Goal: Task Accomplishment & Management: Manage account settings

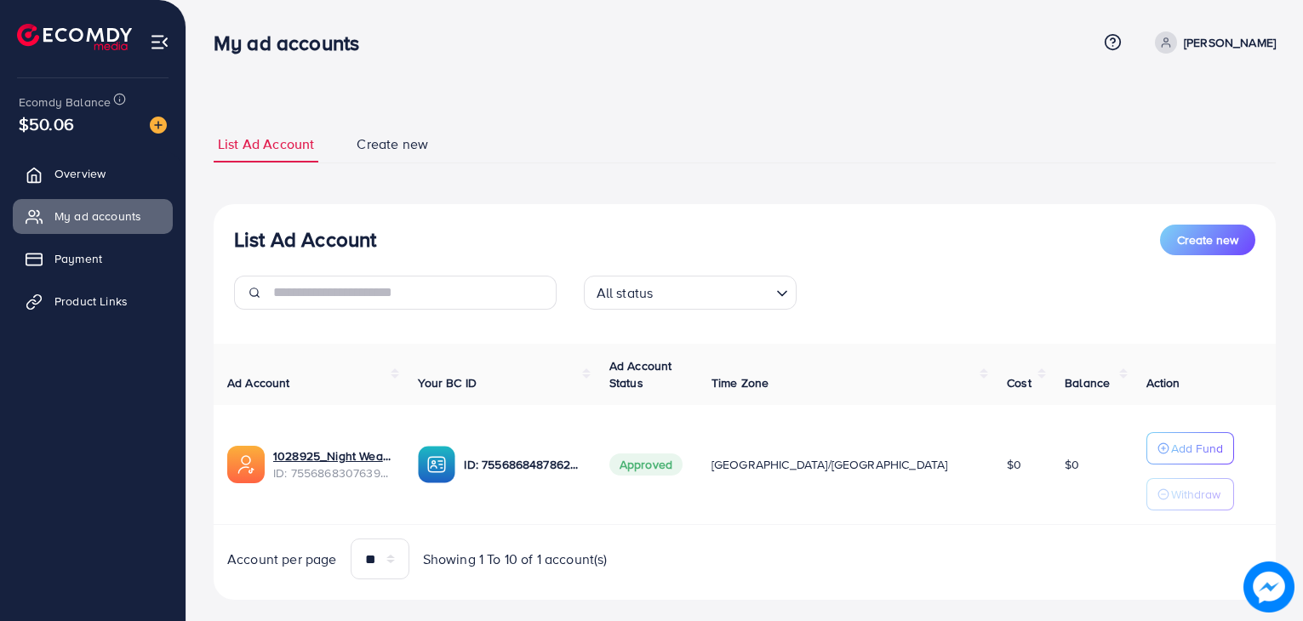
scroll to position [20, 0]
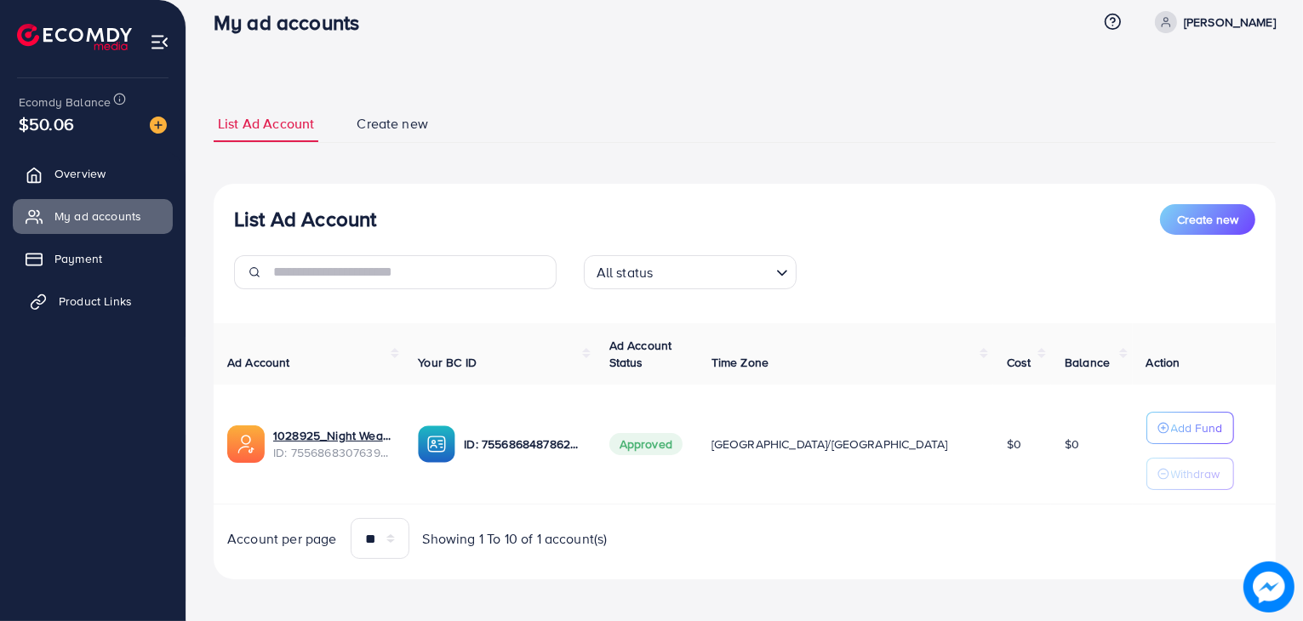
click at [104, 300] on span "Product Links" at bounding box center [95, 301] width 73 height 17
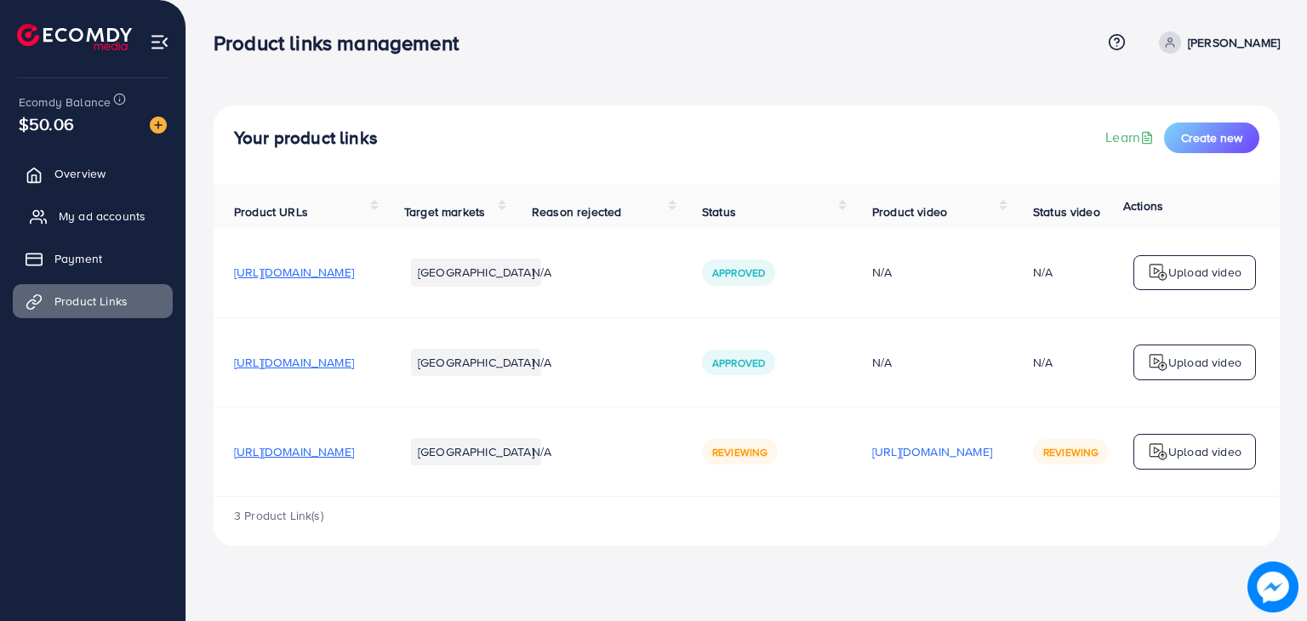
click at [59, 209] on span "My ad accounts" at bounding box center [102, 216] width 87 height 17
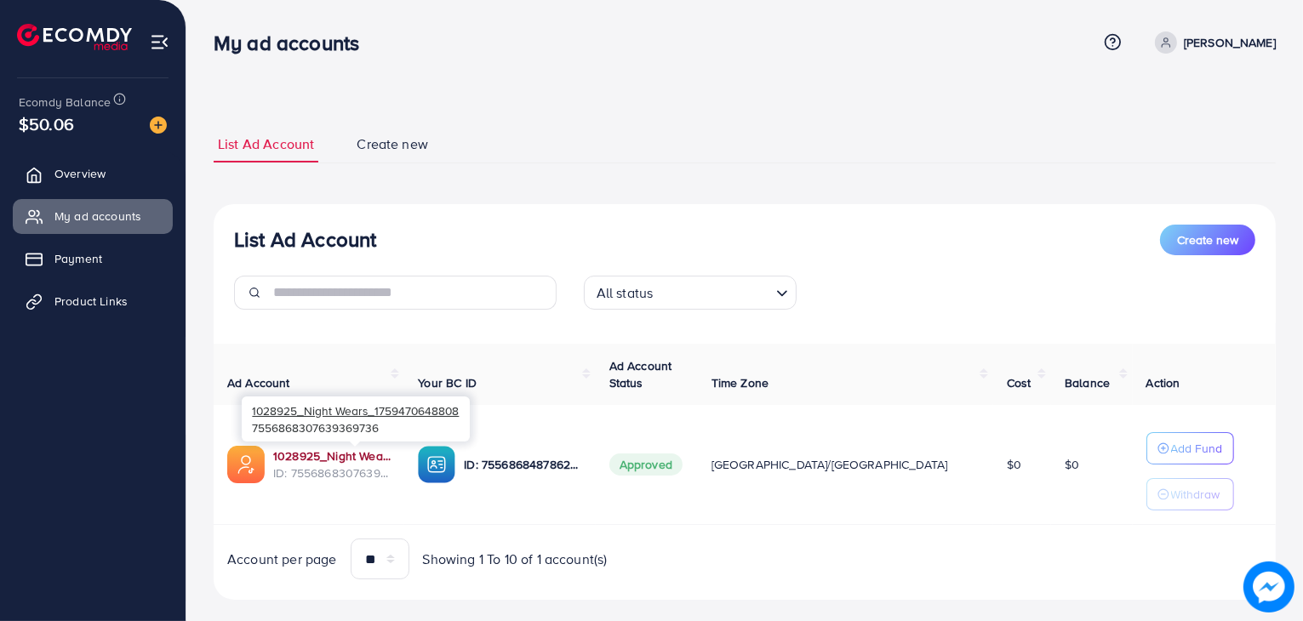
click at [341, 451] on link "1028925_Night Wears_1759470648808" at bounding box center [331, 456] width 117 height 17
